Goal: Transaction & Acquisition: Register for event/course

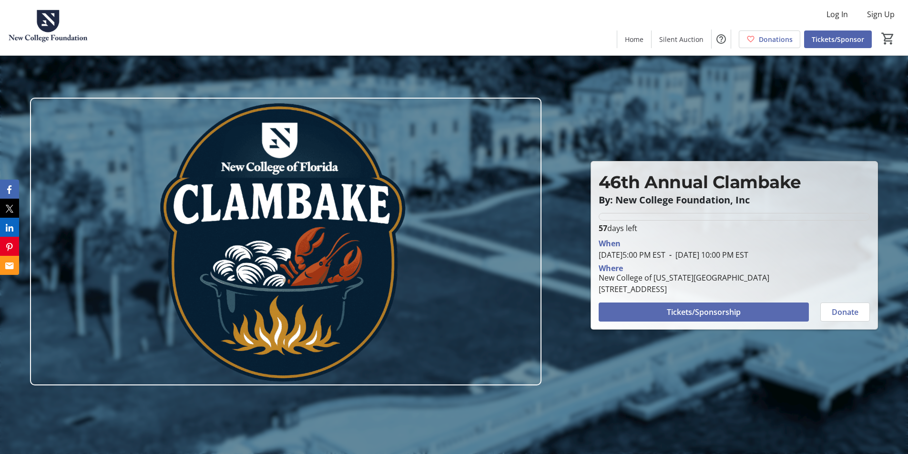
click at [723, 307] on span "Tickets/Sponsorship" at bounding box center [704, 311] width 74 height 11
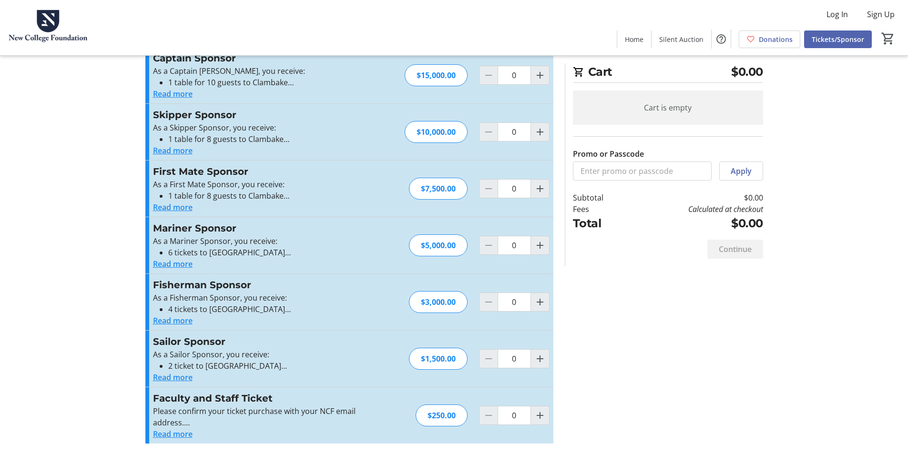
scroll to position [180, 0]
click at [176, 436] on button "Read more" at bounding box center [173, 432] width 40 height 11
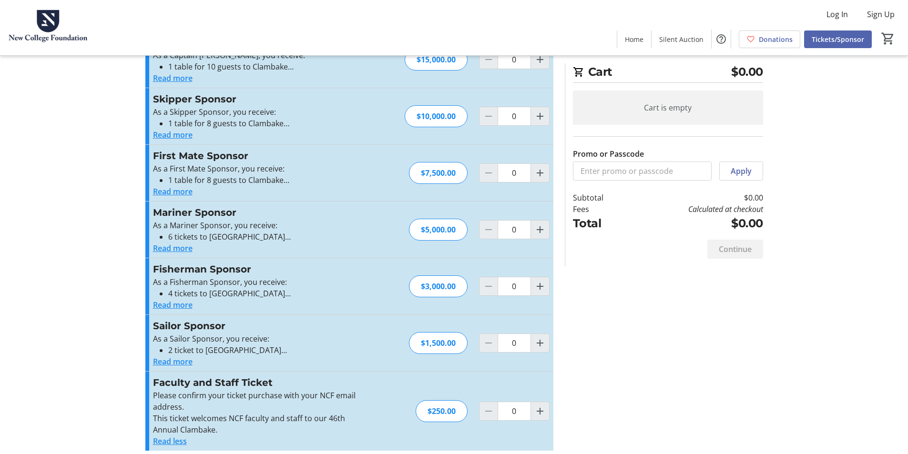
scroll to position [203, 0]
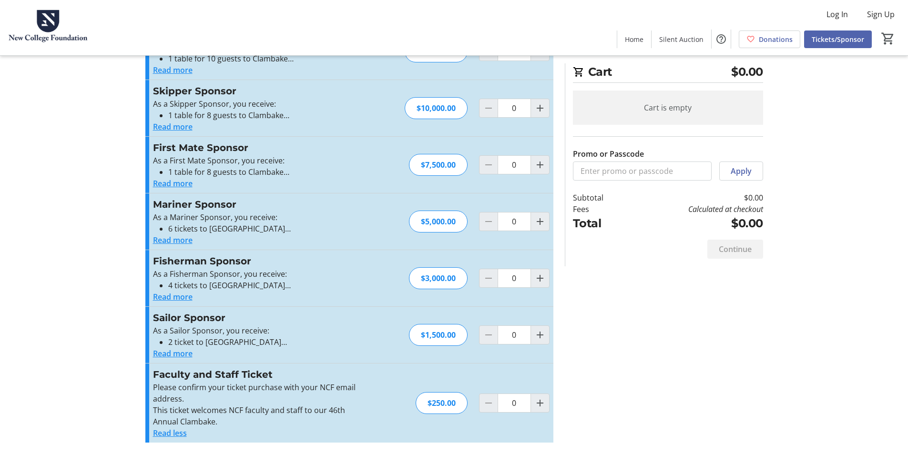
click at [184, 356] on button "Read more" at bounding box center [173, 353] width 40 height 11
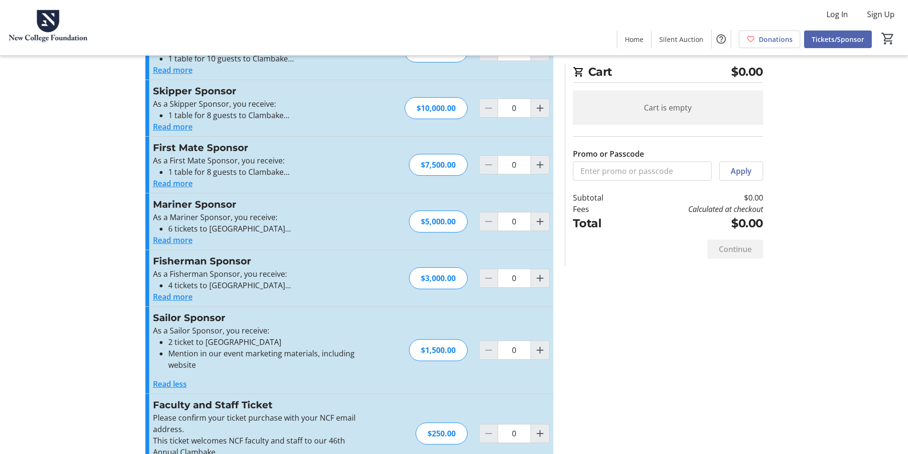
click at [185, 298] on button "Read more" at bounding box center [173, 296] width 40 height 11
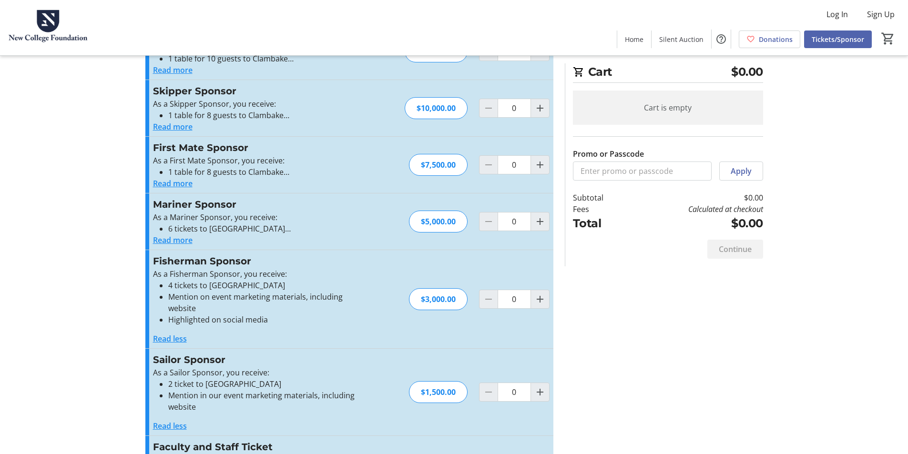
click at [170, 240] on button "Read more" at bounding box center [173, 239] width 40 height 11
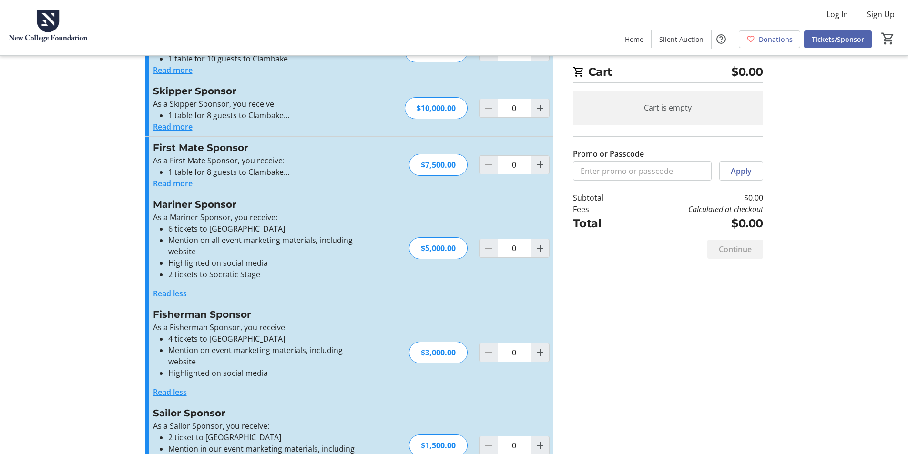
click at [181, 188] on button "Read more" at bounding box center [173, 183] width 40 height 11
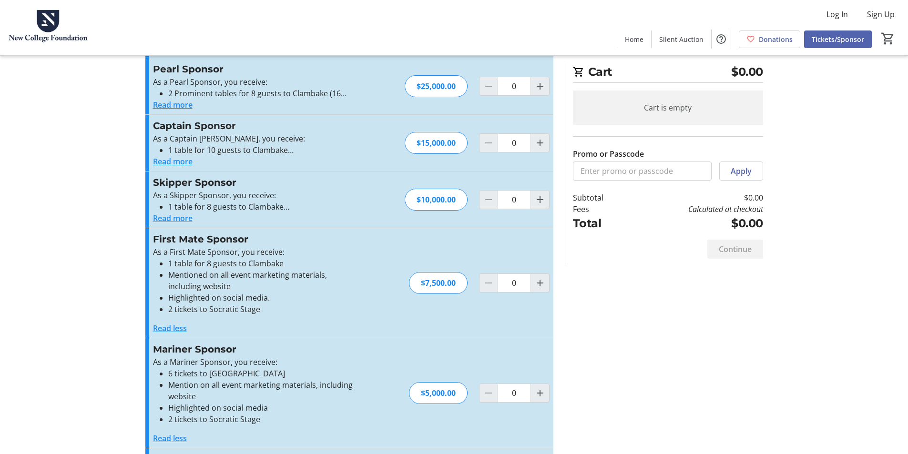
scroll to position [108, 0]
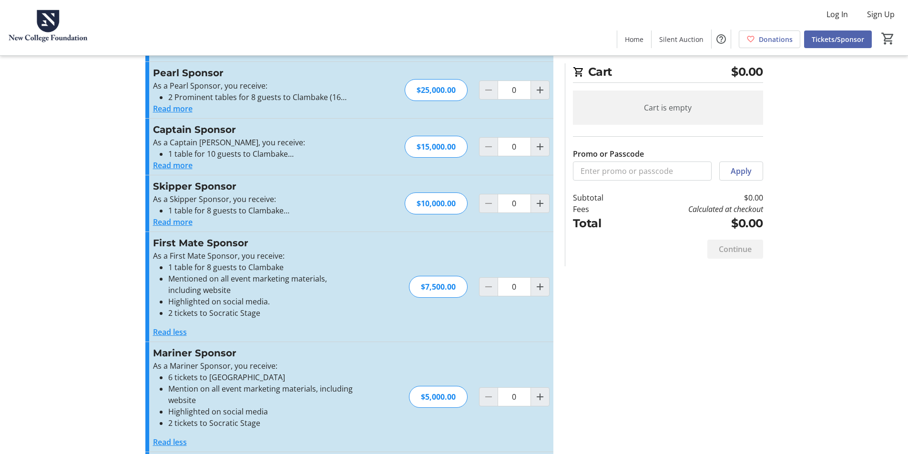
click at [173, 220] on button "Read more" at bounding box center [173, 221] width 40 height 11
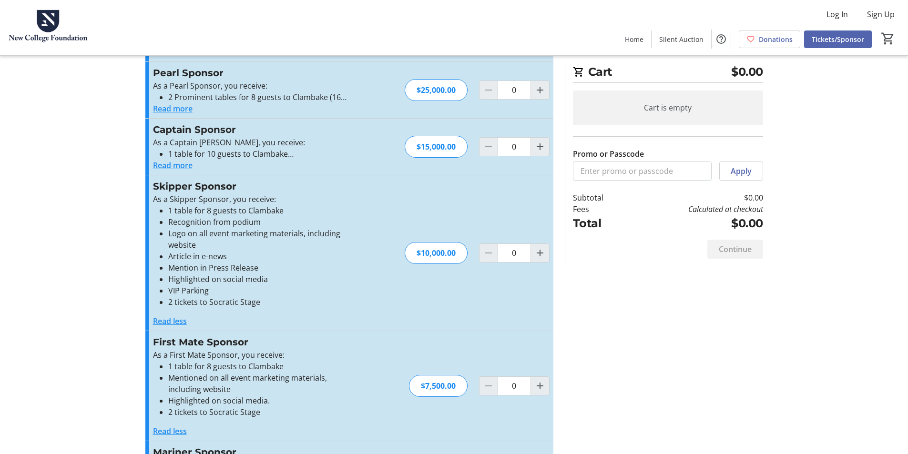
click at [175, 163] on button "Read more" at bounding box center [173, 165] width 40 height 11
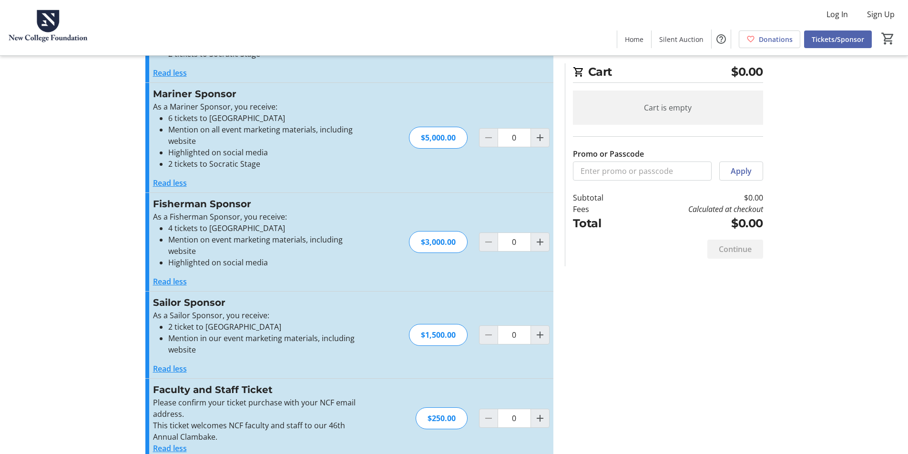
scroll to position [580, 0]
